Goal: Transaction & Acquisition: Obtain resource

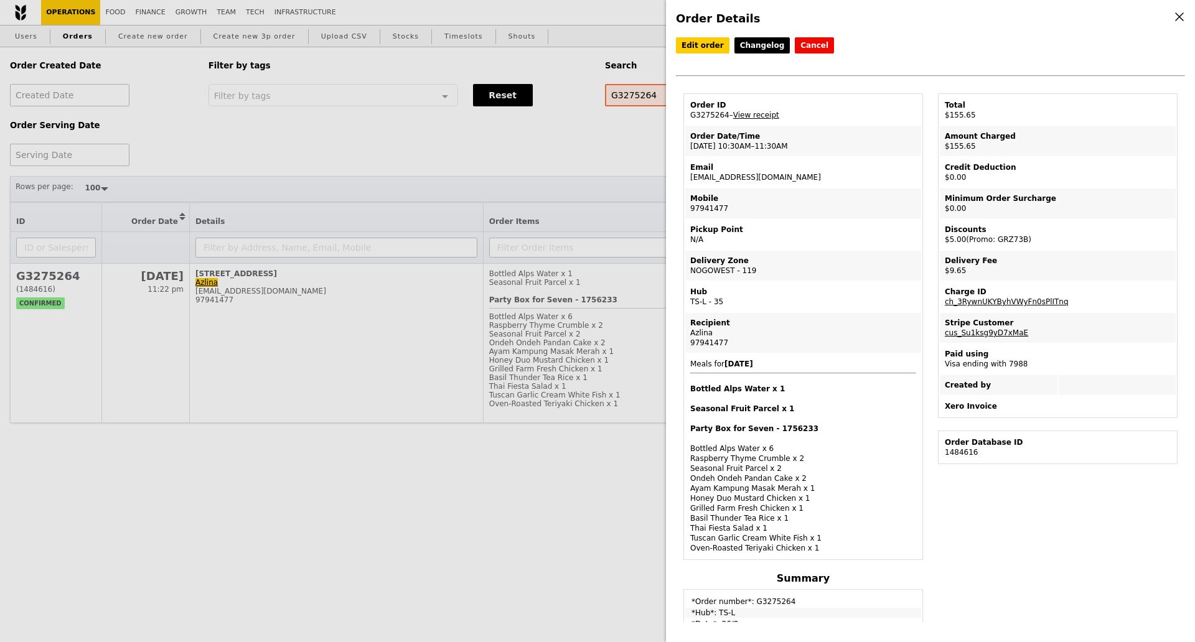
select select "100"
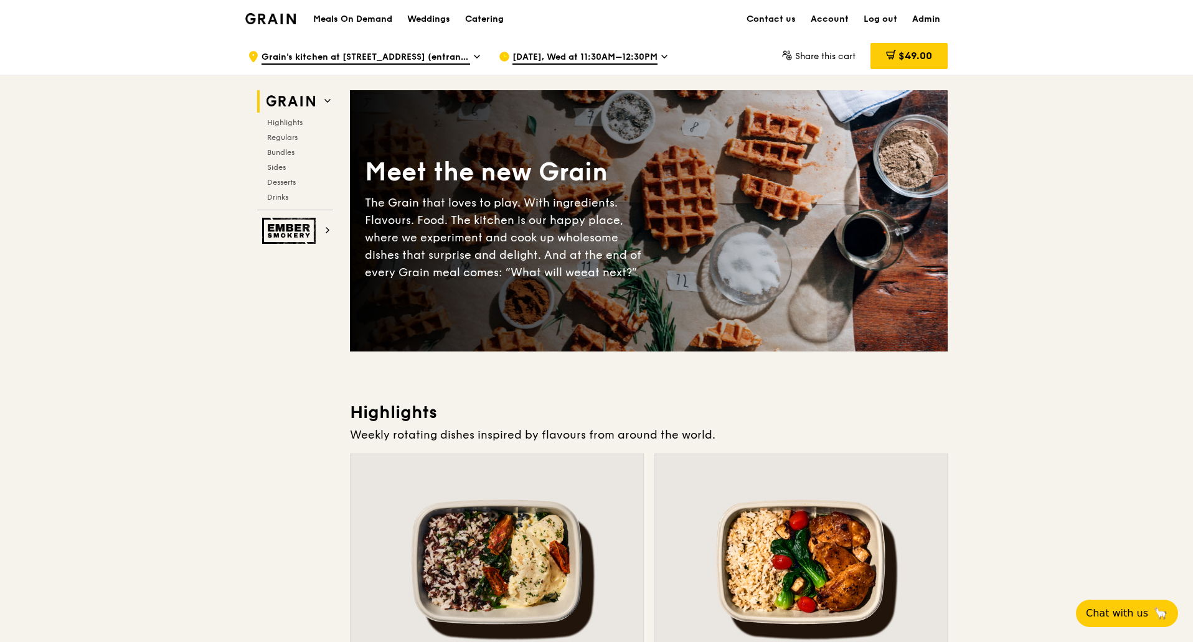
click at [496, 21] on div "Catering" at bounding box center [484, 19] width 39 height 37
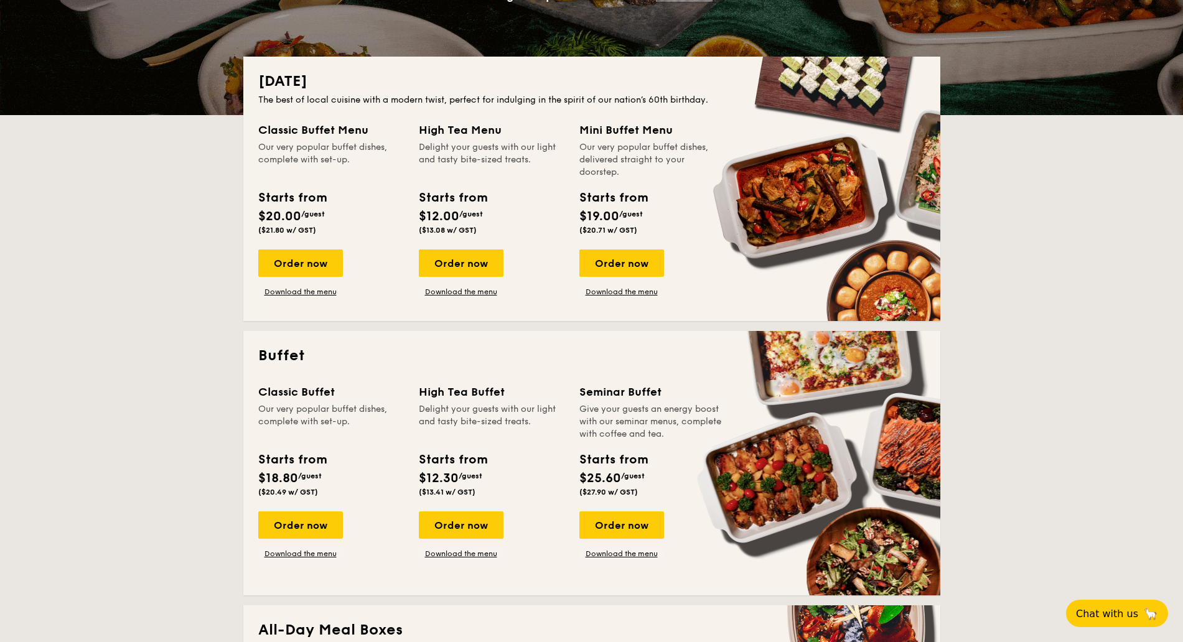
scroll to position [545, 0]
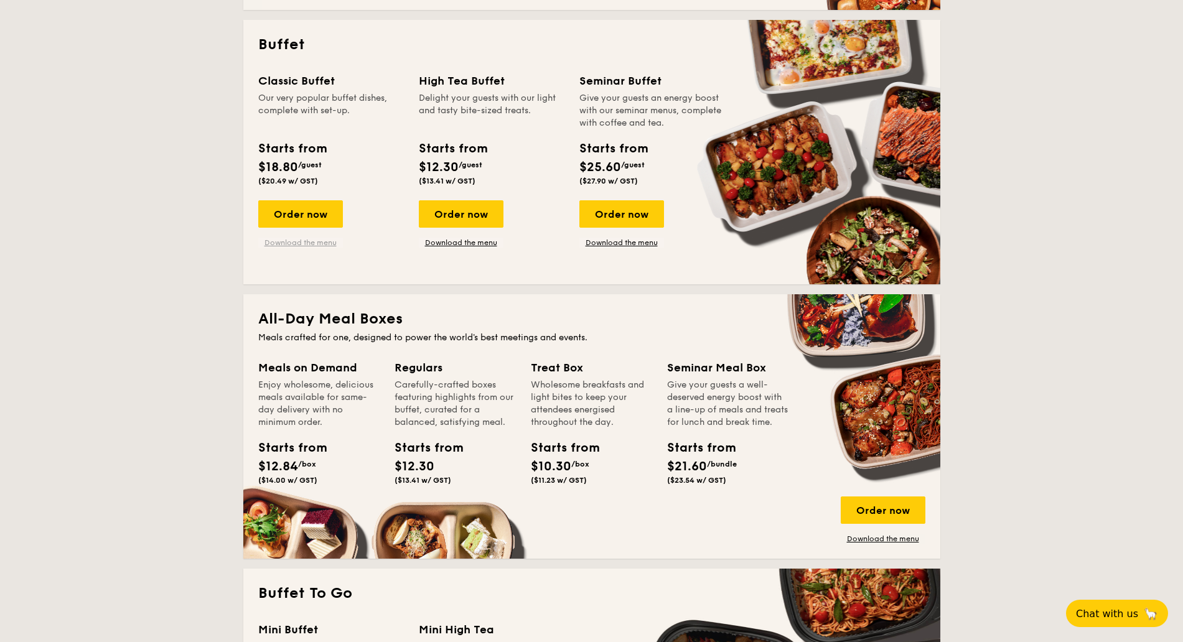
click at [306, 242] on link "Download the menu" at bounding box center [300, 243] width 85 height 10
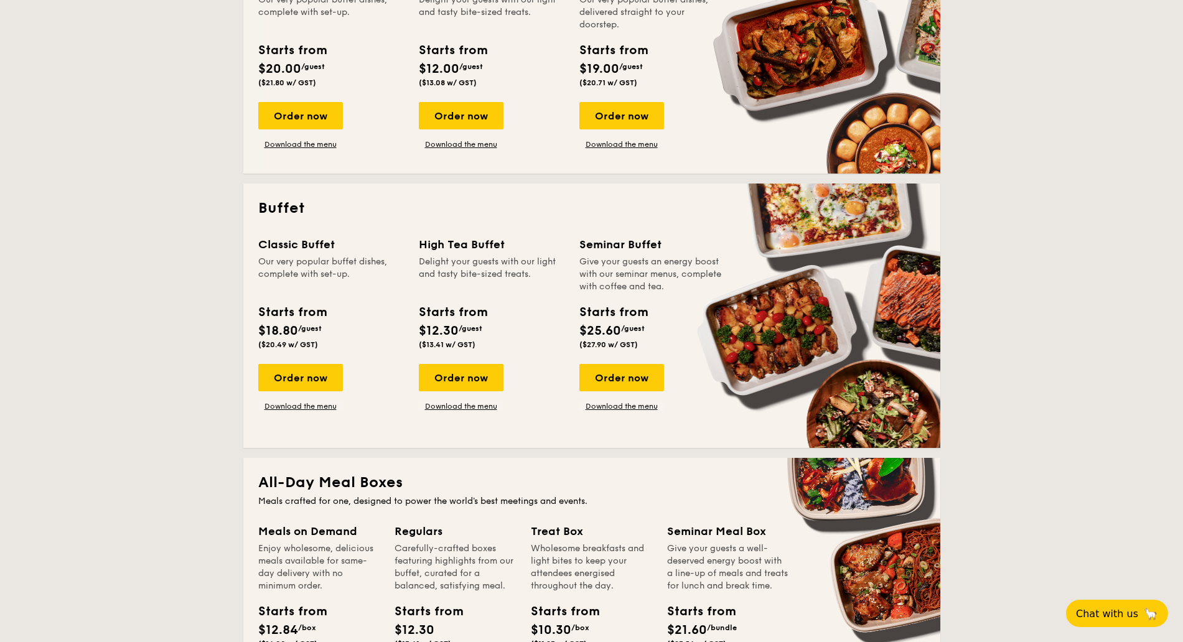
scroll to position [311, 0]
